Goal: Entertainment & Leisure: Consume media (video, audio)

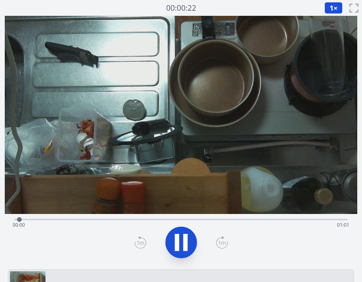
click at [137, 201] on video at bounding box center [181, 115] width 353 height 198
click at [81, 225] on div "Time elapsed: 00:04 Time remaining: 00:57" at bounding box center [181, 225] width 337 height 13
drag, startPoint x: 113, startPoint y: 226, endPoint x: 124, endPoint y: 226, distance: 11.1
click at [115, 226] on div "Time elapsed: 00:13 Time remaining: 00:49" at bounding box center [181, 225] width 337 height 13
click at [159, 218] on div "Time elapsed: 00:20 Time remaining: 00:42" at bounding box center [181, 218] width 334 height 9
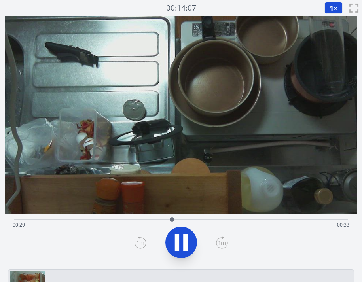
click at [218, 219] on div "Time elapsed: 00:29 Time remaining: 00:33" at bounding box center [181, 218] width 334 height 9
click at [247, 222] on div "Time elapsed: 00:39 Time remaining: 00:23" at bounding box center [181, 225] width 337 height 13
click at [279, 218] on div "Time elapsed: 00:45 Time remaining: 00:17" at bounding box center [181, 218] width 334 height 9
click at [317, 216] on div "Time elapsed: 00:49 Time remaining: 00:13" at bounding box center [181, 218] width 334 height 9
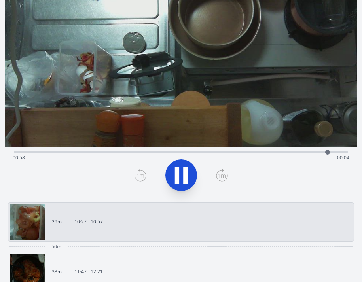
scroll to position [68, 0]
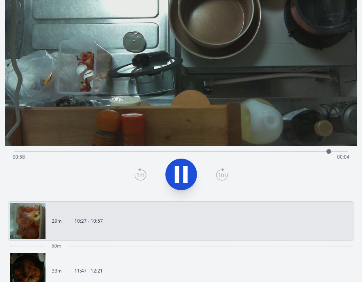
click at [184, 249] on div "50m" at bounding box center [181, 246] width 346 height 10
click at [102, 264] on link "33m 11:47 - 12:21" at bounding box center [178, 271] width 336 height 36
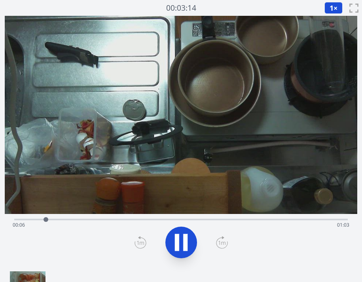
drag, startPoint x: 22, startPoint y: 218, endPoint x: 16, endPoint y: 219, distance: 5.9
click at [19, 219] on div "Time elapsed: 00:06 Time remaining: 01:03" at bounding box center [181, 218] width 334 height 9
click at [15, 219] on div "Time elapsed: 00:01 Time remaining: 01:08" at bounding box center [181, 225] width 337 height 13
click at [102, 220] on div "Time elapsed: 00:06 Time remaining: 01:03" at bounding box center [181, 225] width 337 height 13
drag, startPoint x: 92, startPoint y: 221, endPoint x: 84, endPoint y: 221, distance: 7.9
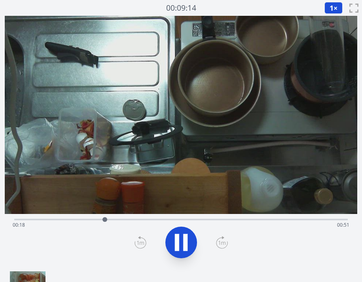
click at [91, 221] on div "Time elapsed: 00:18 Time remaining: 00:51" at bounding box center [181, 225] width 337 height 13
click at [69, 221] on div "Time elapsed: 00:16 Time remaining: 00:54" at bounding box center [181, 225] width 337 height 13
click at [112, 220] on div "Time elapsed: 00:11 Time remaining: 00:58" at bounding box center [181, 225] width 337 height 13
drag, startPoint x: 127, startPoint y: 220, endPoint x: 174, endPoint y: 221, distance: 46.3
click at [156, 222] on div "Time elapsed: 00:20 Time remaining: 00:50" at bounding box center [181, 225] width 337 height 13
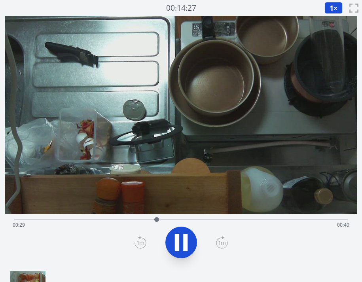
drag, startPoint x: 176, startPoint y: 221, endPoint x: 193, endPoint y: 220, distance: 17.0
click at [183, 221] on div "Time elapsed: 00:29 Time remaining: 00:40" at bounding box center [181, 225] width 337 height 13
click at [219, 219] on div "Time elapsed: 00:35 Time remaining: 00:35" at bounding box center [181, 225] width 337 height 13
drag, startPoint x: 244, startPoint y: 217, endPoint x: 254, endPoint y: 216, distance: 9.9
click at [244, 217] on div "Time elapsed: 00:42 Time remaining: 00:27" at bounding box center [181, 218] width 334 height 9
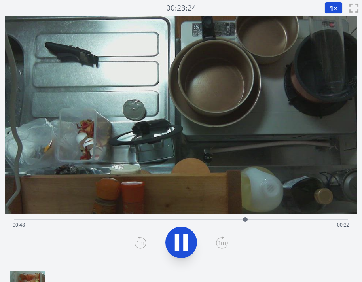
click at [255, 216] on div "Time elapsed: 00:48 Time remaining: 00:22" at bounding box center [181, 218] width 334 height 9
click at [292, 218] on div "Time elapsed: 00:50 Time remaining: 00:19" at bounding box center [181, 218] width 334 height 9
drag, startPoint x: 326, startPoint y: 218, endPoint x: 330, endPoint y: 218, distance: 4.7
click at [328, 218] on div "Time elapsed: 00:58 Time remaining: 00:12" at bounding box center [181, 218] width 334 height 9
click at [148, 217] on div "Time elapsed: 01:09 Time remaining: 00:00" at bounding box center [181, 218] width 334 height 9
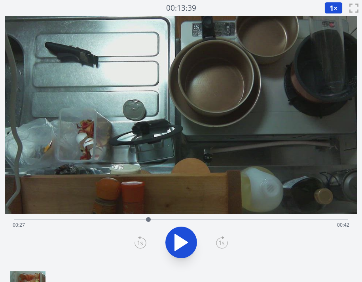
click at [178, 237] on icon at bounding box center [181, 242] width 13 height 17
click at [38, 218] on div "Time elapsed: 00:28 Time remaining: 00:42" at bounding box center [181, 218] width 334 height 9
click at [179, 237] on icon at bounding box center [181, 242] width 22 height 22
click at [28, 219] on div "Time elapsed: 00:30 Time remaining: 00:40" at bounding box center [181, 225] width 337 height 13
click at [184, 251] on icon at bounding box center [181, 242] width 22 height 22
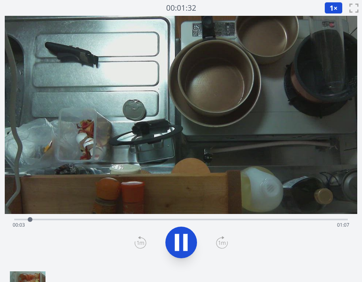
click at [184, 251] on icon at bounding box center [185, 242] width 4 height 17
click at [335, 4] on button "1 ×" at bounding box center [333, 8] width 18 height 12
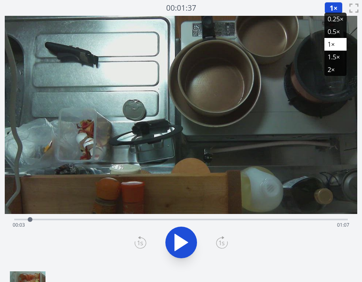
click at [336, 23] on li "0.25×" at bounding box center [335, 19] width 22 height 13
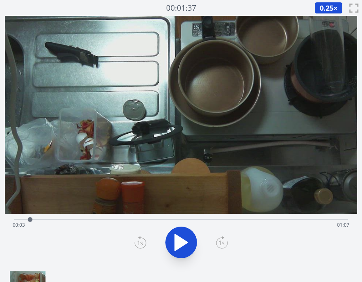
click at [19, 225] on span "00:03" at bounding box center [19, 225] width 12 height 7
click at [172, 241] on icon at bounding box center [181, 242] width 22 height 22
click at [174, 240] on icon at bounding box center [181, 242] width 22 height 22
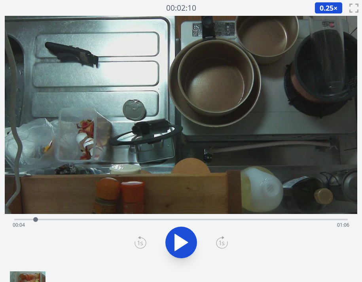
click at [21, 221] on div "Time elapsed: 00:04 Time remaining: 01:06" at bounding box center [181, 225] width 337 height 13
click at [173, 248] on icon at bounding box center [181, 242] width 22 height 22
click at [20, 221] on div "Time elapsed: 00:04 Time remaining: 01:06" at bounding box center [181, 225] width 337 height 13
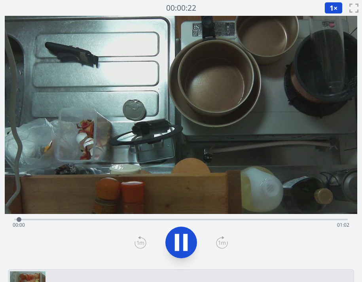
click at [309, 220] on div "Time elapsed: 00:00 Time remaining: 01:02" at bounding box center [181, 225] width 337 height 13
click at [337, 219] on div "Time elapsed: 00:56 Time remaining: 00:06" at bounding box center [181, 225] width 337 height 13
drag, startPoint x: 332, startPoint y: 218, endPoint x: 318, endPoint y: 222, distance: 14.0
click at [332, 218] on div "Time elapsed: 01:01 Time remaining: 00:01" at bounding box center [181, 218] width 334 height 9
click at [326, 218] on div "Time elapsed: 00:59 Time remaining: 00:03" at bounding box center [181, 218] width 334 height 9
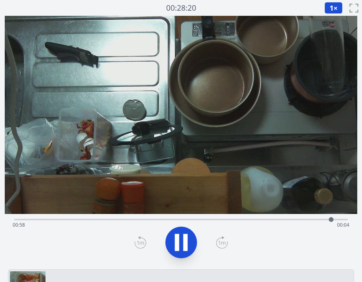
click at [171, 248] on icon at bounding box center [181, 242] width 22 height 22
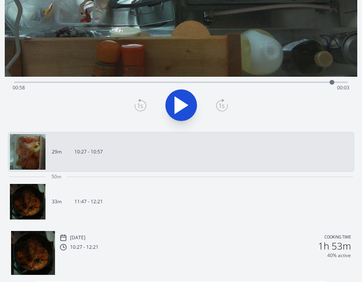
scroll to position [144, 0]
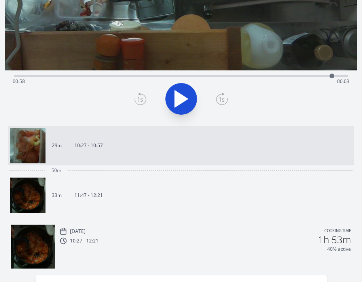
click at [91, 203] on link "33m 11:47 - 12:21" at bounding box center [178, 196] width 336 height 36
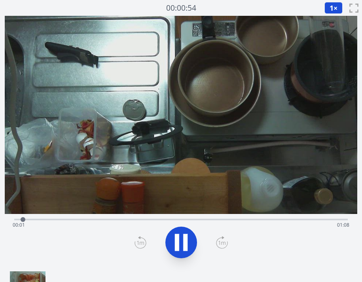
click at [178, 243] on div at bounding box center [180, 243] width 343 height 38
click at [180, 242] on icon at bounding box center [181, 242] width 22 height 22
click at [179, 240] on icon at bounding box center [181, 242] width 13 height 17
click at [179, 240] on icon at bounding box center [181, 242] width 22 height 22
click at [179, 240] on icon at bounding box center [181, 242] width 13 height 17
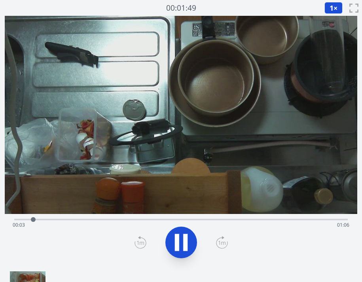
click at [179, 240] on icon at bounding box center [177, 242] width 4 height 17
click at [179, 240] on icon at bounding box center [181, 242] width 13 height 17
click at [179, 240] on icon at bounding box center [177, 242] width 4 height 17
click at [27, 220] on div "Time elapsed: 00:04 Time remaining: 01:05" at bounding box center [181, 225] width 337 height 13
click at [34, 220] on div "Time elapsed: 00:02 Time remaining: 01:08" at bounding box center [181, 225] width 337 height 13
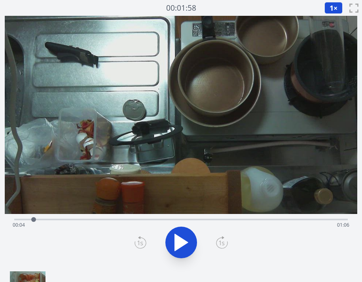
click at [177, 245] on icon at bounding box center [181, 242] width 13 height 17
click at [177, 245] on icon at bounding box center [177, 242] width 4 height 17
click at [179, 239] on icon at bounding box center [181, 242] width 13 height 17
click at [179, 239] on icon at bounding box center [177, 242] width 4 height 17
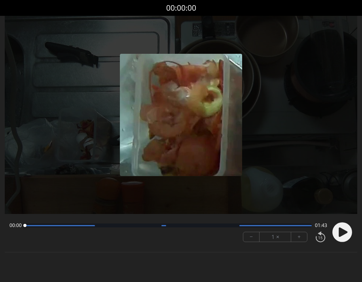
click at [336, 230] on circle at bounding box center [342, 232] width 20 height 20
click at [300, 238] on button "+" at bounding box center [299, 236] width 16 height 9
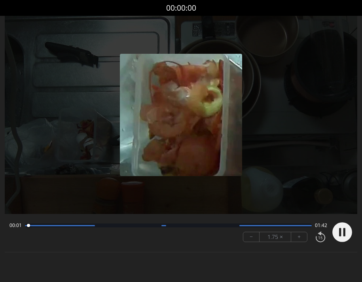
click at [300, 238] on button "+" at bounding box center [299, 236] width 16 height 9
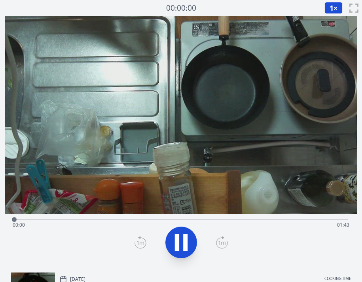
click at [169, 215] on div "Time elapsed: 00:00 Time remaining: 01:43" at bounding box center [181, 218] width 334 height 9
drag, startPoint x: 209, startPoint y: 219, endPoint x: 225, endPoint y: 220, distance: 16.6
click at [213, 220] on div "Time elapsed: 00:47 Time remaining: 00:56" at bounding box center [181, 225] width 337 height 13
click at [274, 223] on div "Time elapsed: 01:01 Time remaining: 00:42" at bounding box center [181, 225] width 337 height 13
click at [251, 220] on div "Time elapsed: 01:20 Time remaining: 00:22" at bounding box center [181, 225] width 337 height 13
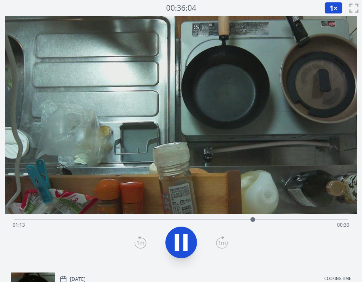
drag, startPoint x: 282, startPoint y: 223, endPoint x: 292, endPoint y: 222, distance: 9.9
click at [284, 223] on div "Time elapsed: 01:13 Time remaining: 00:30" at bounding box center [181, 225] width 337 height 13
click at [308, 220] on div "Time elapsed: 01:22 Time remaining: 00:20" at bounding box center [181, 225] width 337 height 13
click at [229, 222] on div "Time elapsed: 01:30 Time remaining: 00:13" at bounding box center [181, 225] width 337 height 13
click at [154, 220] on div "Time elapsed: 01:06 Time remaining: 00:36" at bounding box center [181, 225] width 337 height 13
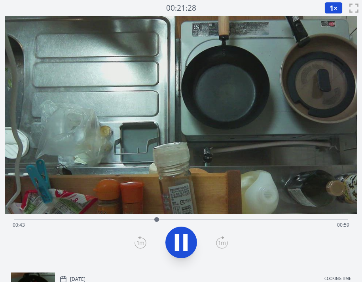
click at [95, 218] on div "Time elapsed: 00:43 Time remaining: 00:59" at bounding box center [181, 218] width 334 height 9
click at [72, 218] on div "Time elapsed: 00:24 Time remaining: 01:18" at bounding box center [181, 218] width 334 height 9
click at [59, 219] on div "Time elapsed: 00:21 Time remaining: 01:21" at bounding box center [181, 225] width 337 height 13
click at [189, 238] on icon at bounding box center [181, 242] width 22 height 22
click at [216, 218] on div "Time elapsed: 00:22 Time remaining: 01:21" at bounding box center [181, 218] width 334 height 9
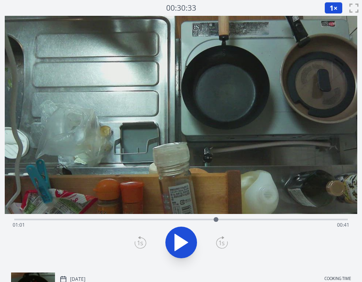
drag, startPoint x: 247, startPoint y: 222, endPoint x: 260, endPoint y: 224, distance: 13.2
click at [255, 223] on div "Time elapsed: 01:01 Time remaining: 00:41" at bounding box center [181, 225] width 337 height 13
click at [283, 219] on div "Time elapsed: 01:13 Time remaining: 00:29" at bounding box center [181, 225] width 337 height 13
click at [304, 220] on div "Time elapsed: 01:22 Time remaining: 00:21" at bounding box center [181, 225] width 337 height 13
click at [332, 220] on div "Time elapsed: 01:28 Time remaining: 00:14" at bounding box center [181, 225] width 337 height 13
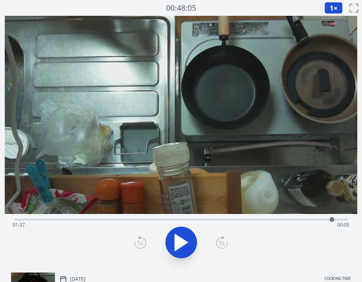
click at [295, 219] on div "Time elapsed: 01:37 Time remaining: 00:05" at bounding box center [181, 225] width 337 height 13
click at [184, 235] on icon at bounding box center [181, 242] width 22 height 22
click at [184, 235] on icon at bounding box center [185, 242] width 4 height 17
click at [184, 235] on icon at bounding box center [181, 242] width 22 height 22
click at [184, 235] on icon at bounding box center [185, 242] width 4 height 17
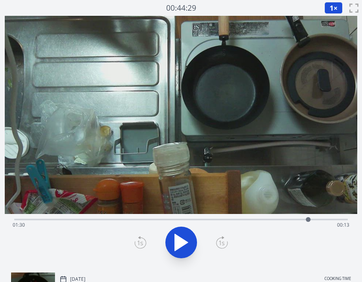
click at [184, 235] on icon at bounding box center [181, 242] width 22 height 22
click at [184, 235] on icon at bounding box center [185, 242] width 4 height 17
